Goal: Find specific page/section: Find specific page/section

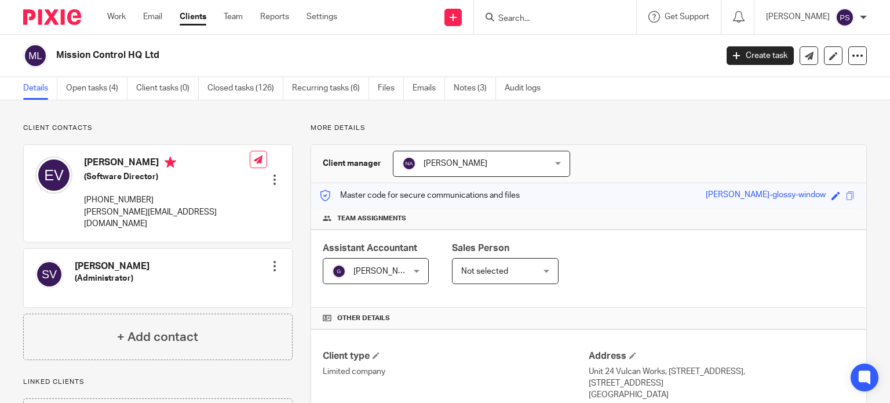
scroll to position [290, 0]
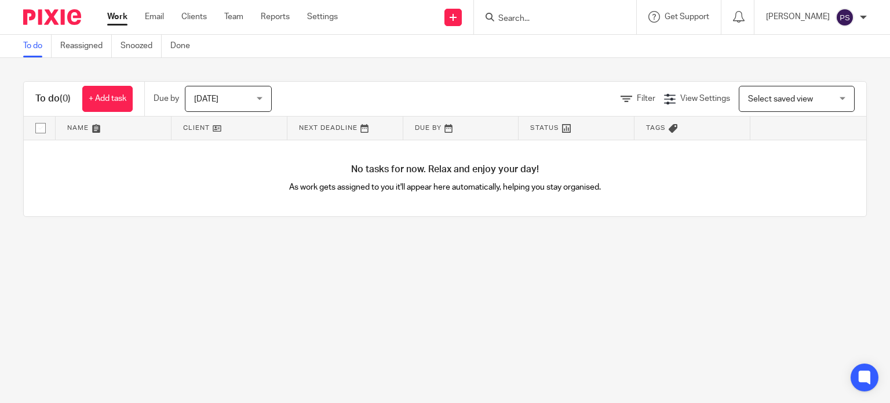
click at [497, 18] on input "Search" at bounding box center [549, 19] width 104 height 10
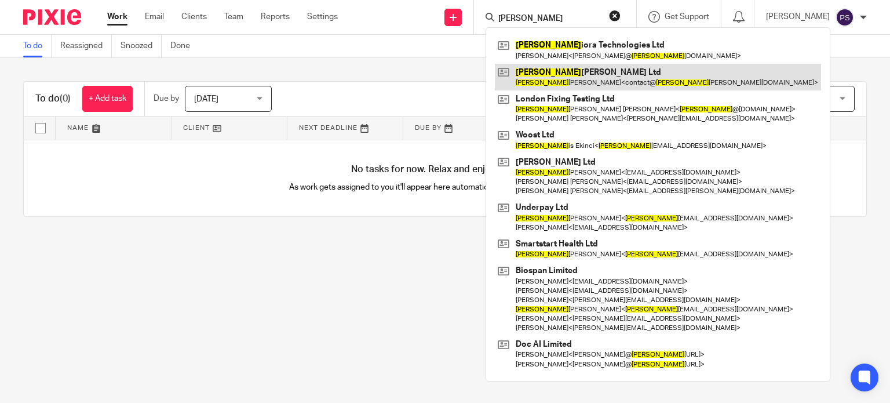
type input "[PERSON_NAME]"
click at [526, 71] on link at bounding box center [658, 77] width 326 height 27
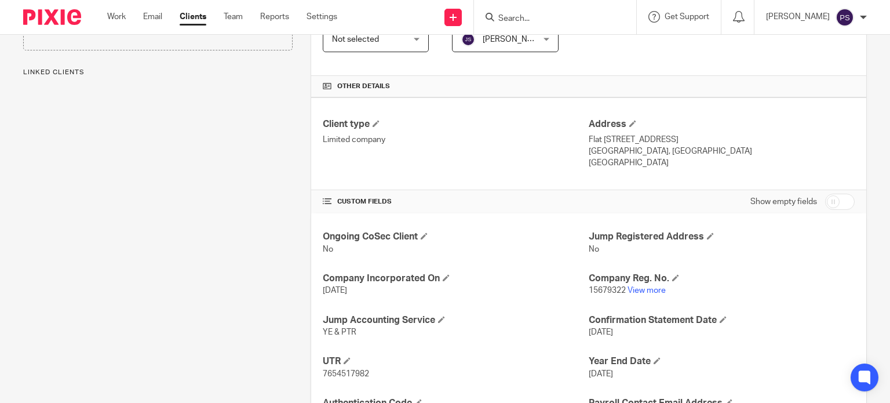
scroll to position [332, 0]
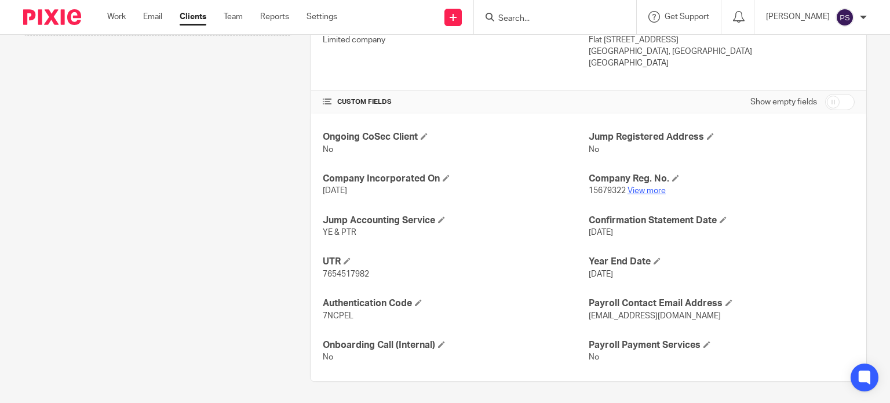
click at [644, 187] on link "View more" at bounding box center [647, 191] width 38 height 8
